Goal: Task Accomplishment & Management: Manage account settings

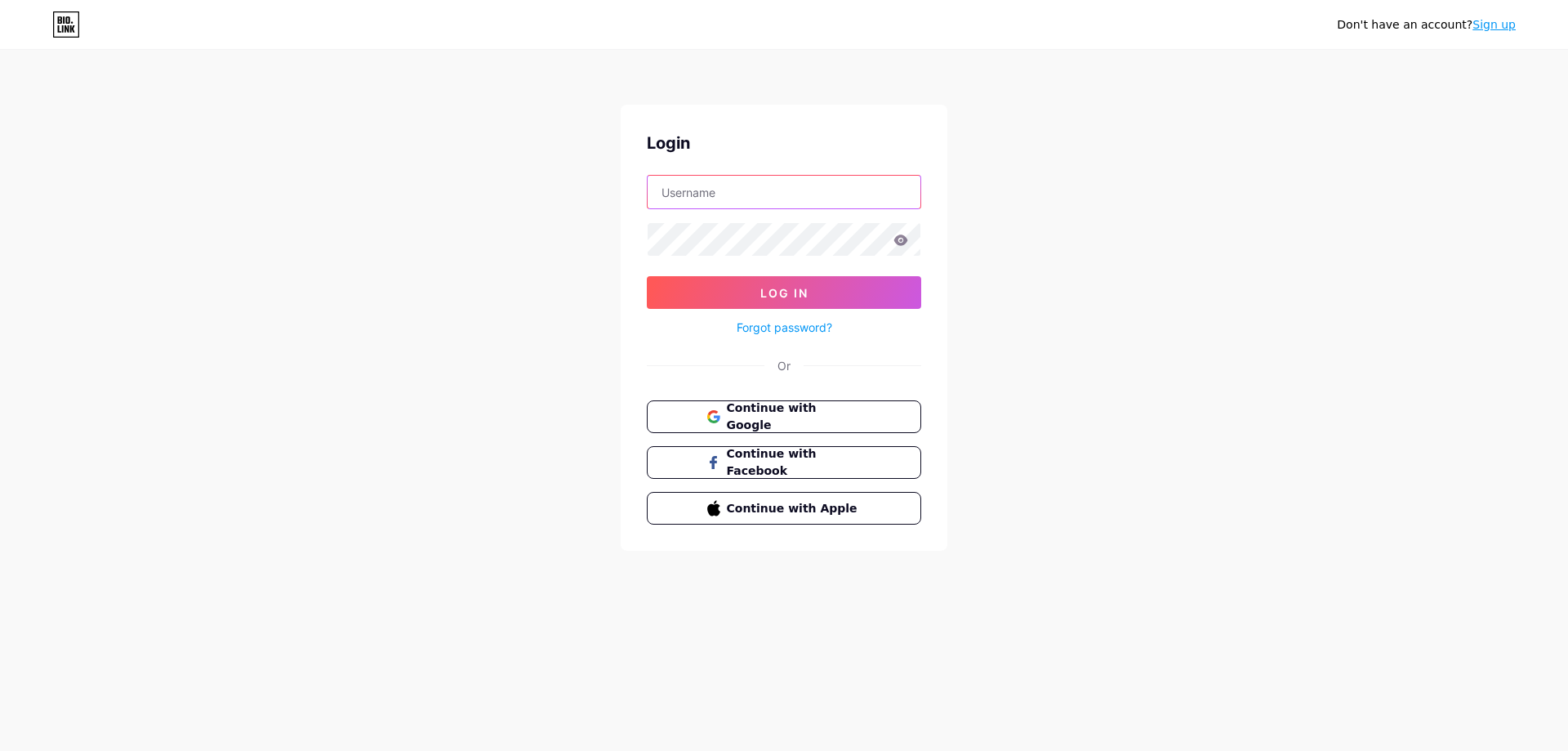
click at [784, 187] on input "text" at bounding box center [784, 192] width 273 height 33
type input "contato@girassolsemear.com.br"
click at [798, 412] on span "Continue with Google" at bounding box center [793, 417] width 136 height 36
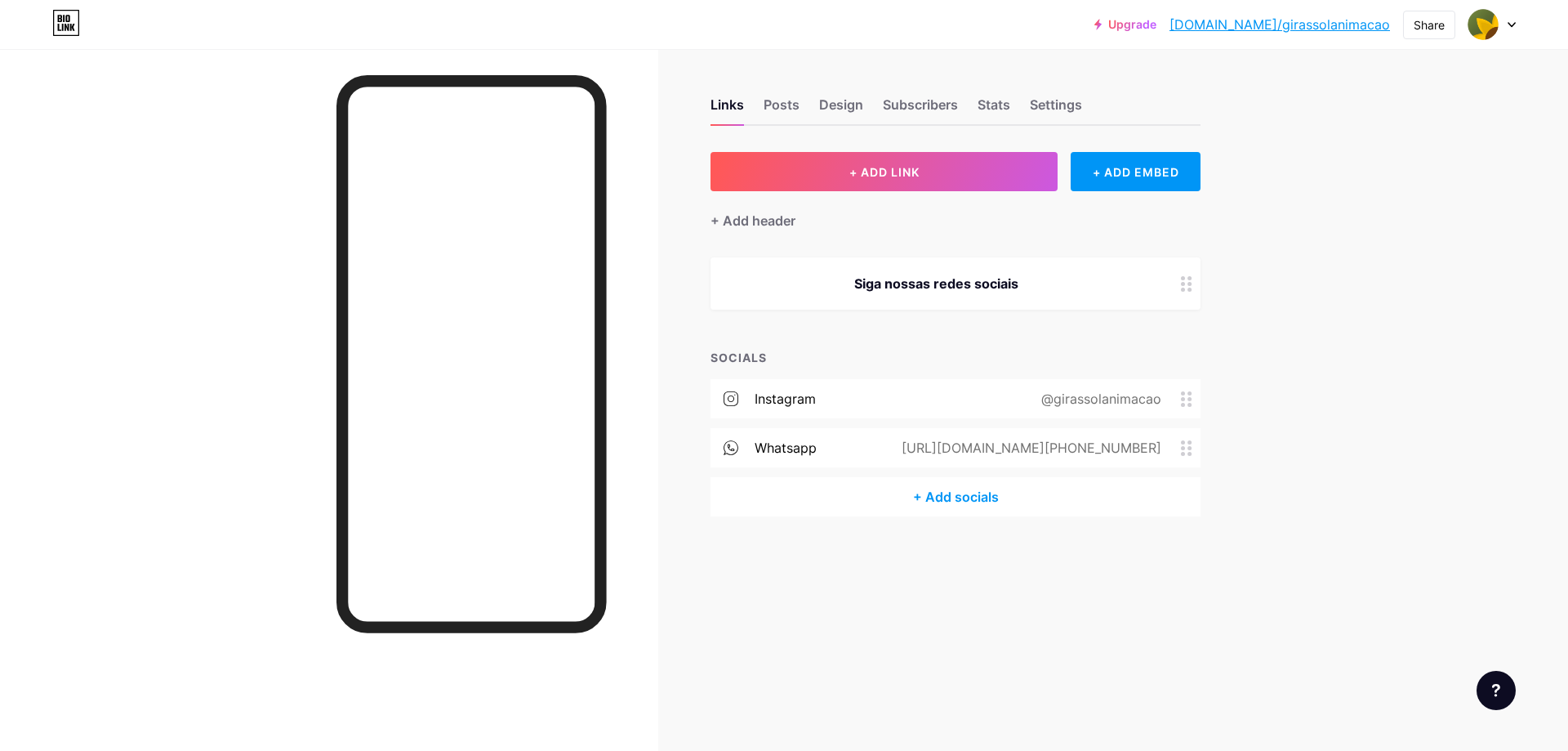
click at [1306, 256] on div "Upgrade [DOMAIN_NAME]/girass... [DOMAIN_NAME]/girassolanimacao Share Switch acc…" at bounding box center [784, 376] width 1568 height 751
click at [1353, 23] on link "[DOMAIN_NAME]/girassolanimacao" at bounding box center [1280, 24] width 221 height 19
drag, startPoint x: 1230, startPoint y: 23, endPoint x: 1387, endPoint y: 23, distance: 157.0
click at [1387, 23] on div "Upgrade [DOMAIN_NAME]/girass... [DOMAIN_NAME]/girassolanimacao" at bounding box center [1242, 24] width 296 height 30
copy link "[DOMAIN_NAME]/girassolanimacao"
